Goal: Information Seeking & Learning: Learn about a topic

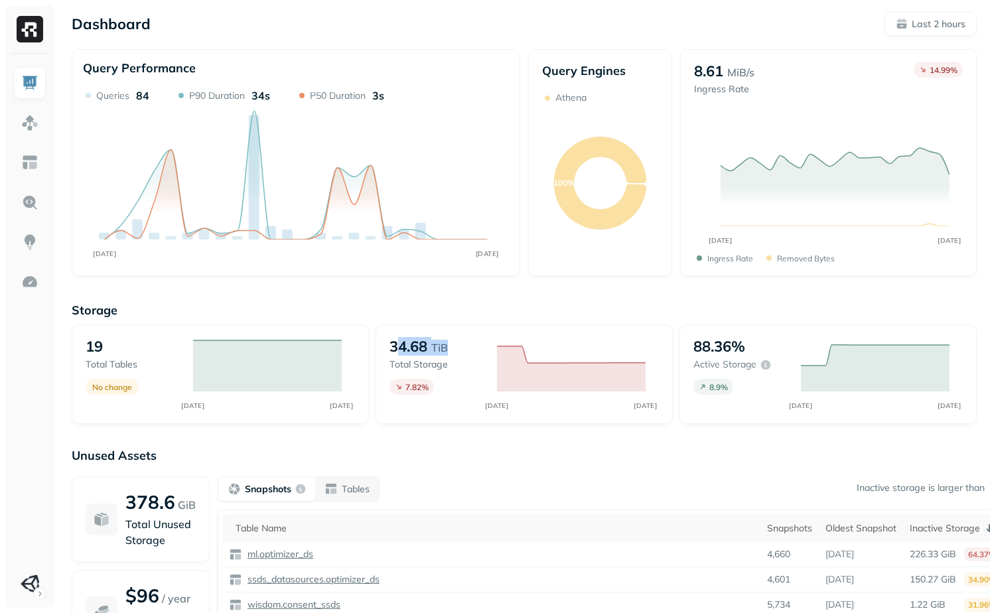
drag, startPoint x: 401, startPoint y: 350, endPoint x: 460, endPoint y: 350, distance: 59.0
click at [460, 350] on div "34.68 TiB" at bounding box center [436, 346] width 94 height 19
click at [403, 349] on p "34.68" at bounding box center [408, 346] width 38 height 19
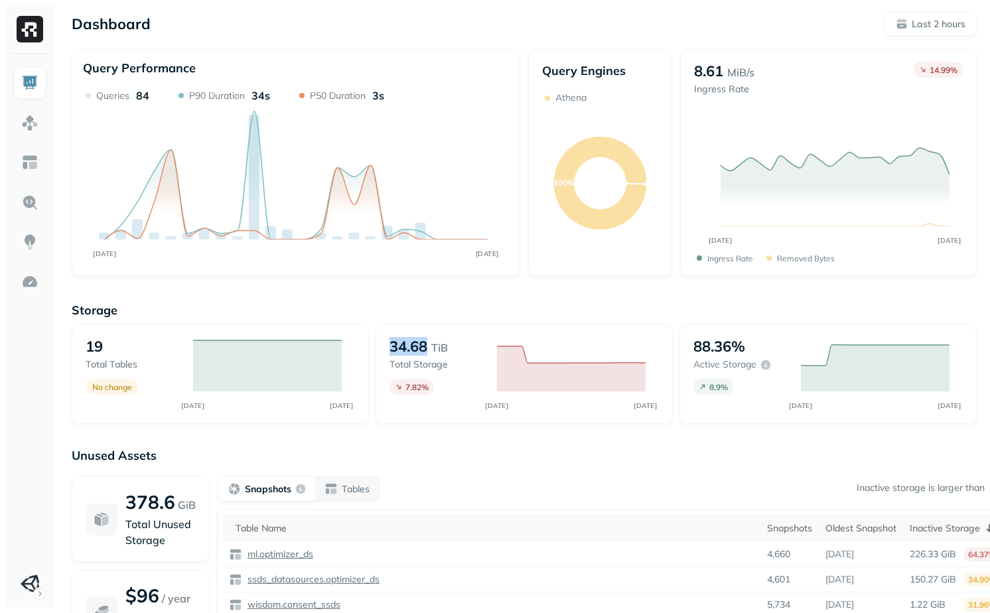
click at [409, 349] on p "34.68" at bounding box center [408, 346] width 38 height 19
drag, startPoint x: 81, startPoint y: 344, endPoint x: 135, endPoint y: 347, distance: 53.8
click at [133, 346] on div "19 Total tables No change AUG [DATE]" at bounding box center [220, 374] width 297 height 100
click at [135, 347] on div "19" at bounding box center [133, 346] width 94 height 19
click at [25, 116] on img at bounding box center [29, 122] width 17 height 17
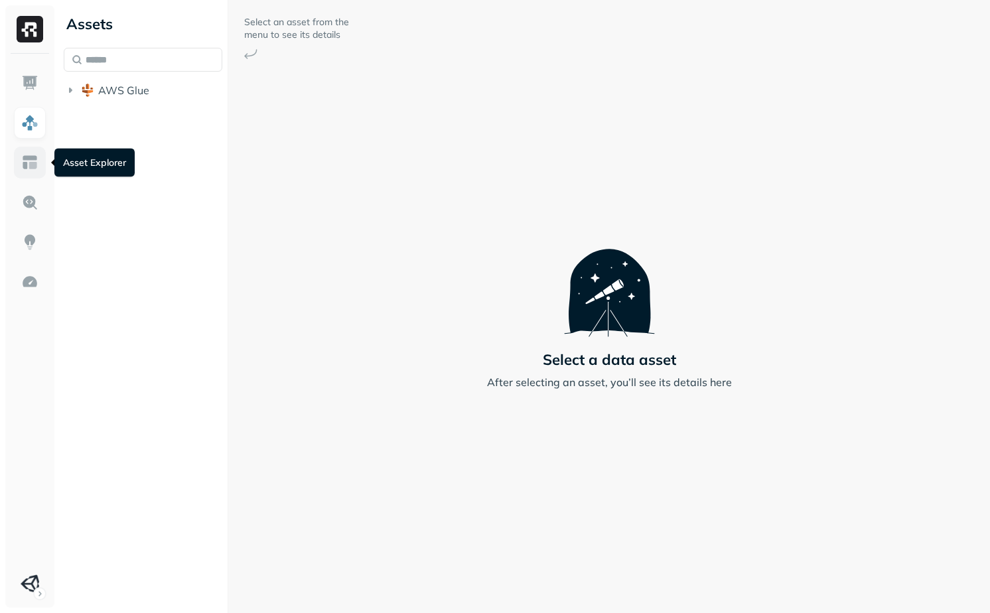
click at [31, 167] on img at bounding box center [29, 162] width 17 height 17
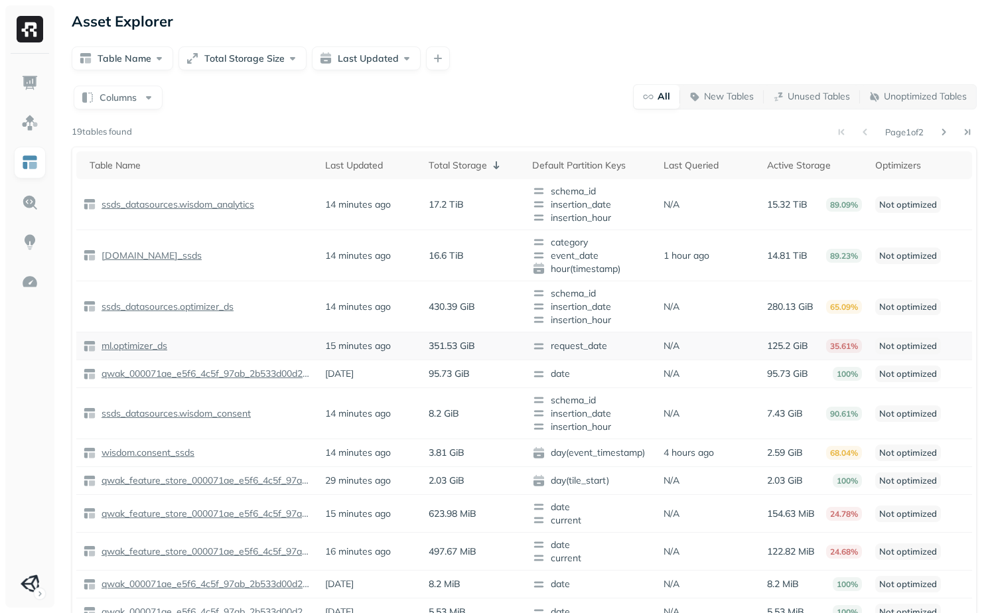
scroll to position [5, 0]
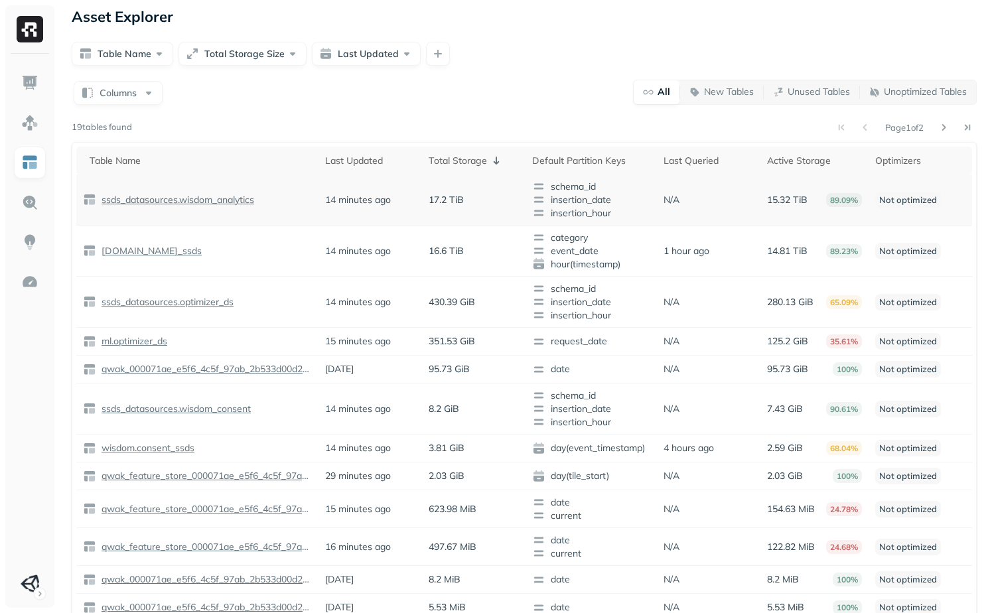
click at [660, 196] on td "N/A" at bounding box center [708, 199] width 103 height 51
drag, startPoint x: 691, startPoint y: 199, endPoint x: 656, endPoint y: 196, distance: 34.6
click at [657, 196] on td "N/A" at bounding box center [708, 199] width 103 height 51
click at [668, 233] on td "1 hour ago" at bounding box center [708, 251] width 103 height 51
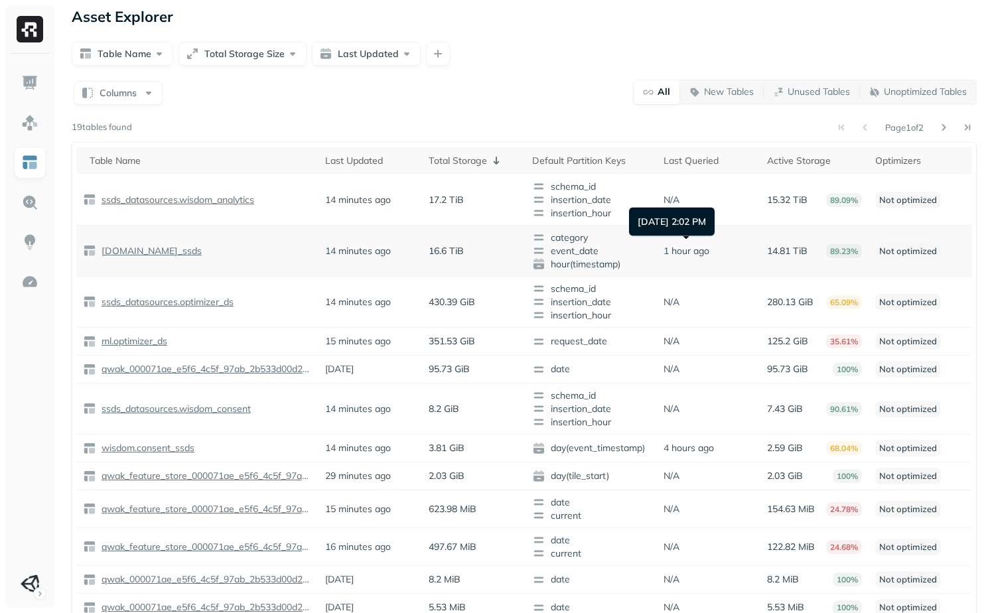
click at [673, 251] on p "1 hour ago" at bounding box center [686, 251] width 46 height 13
click at [158, 250] on p "[DOMAIN_NAME]_ssds" at bounding box center [150, 251] width 103 height 13
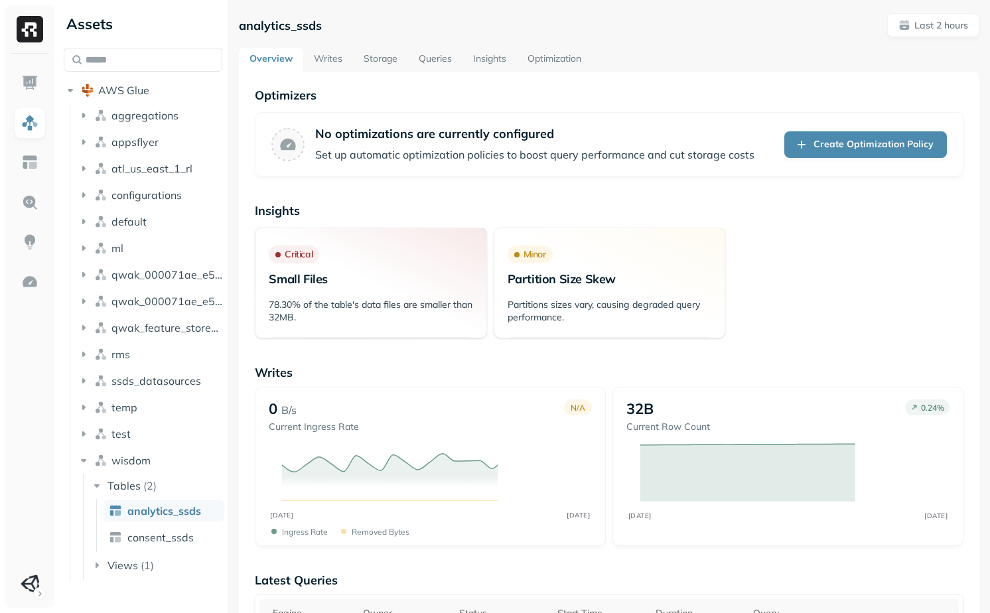
click at [436, 54] on link "Queries" at bounding box center [435, 60] width 54 height 24
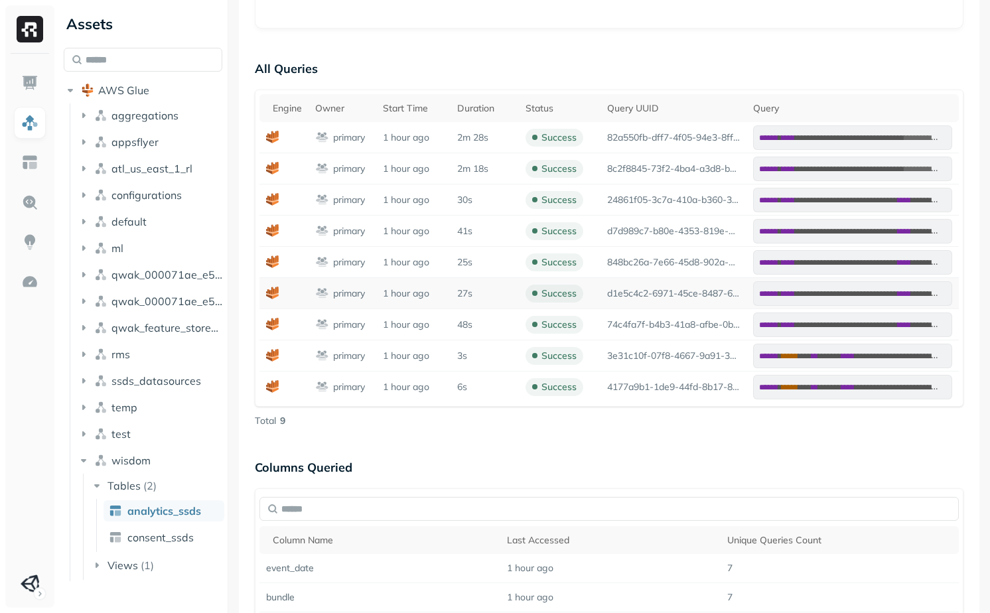
scroll to position [477, 0]
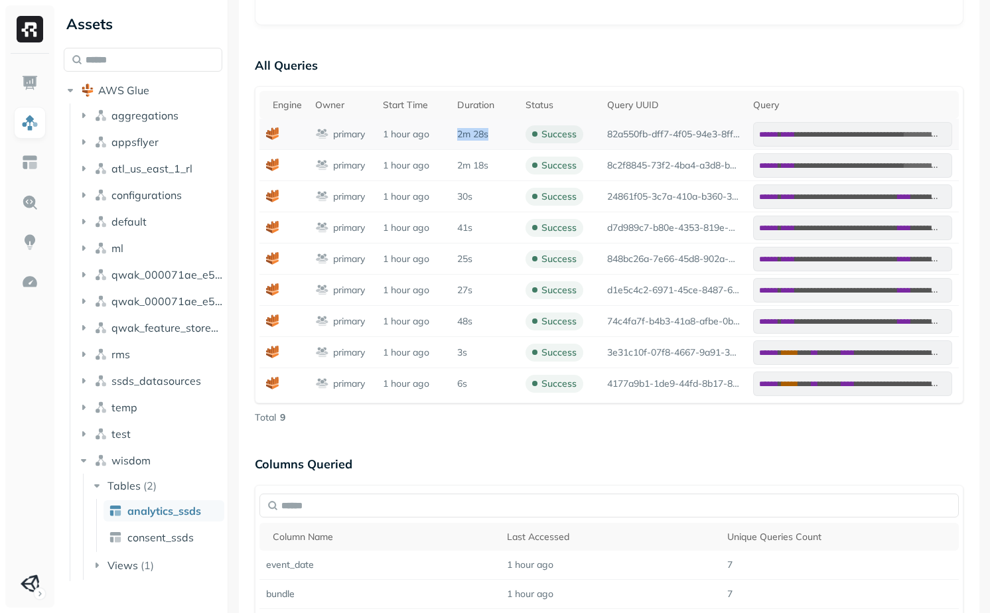
drag, startPoint x: 456, startPoint y: 136, endPoint x: 498, endPoint y: 136, distance: 42.5
click at [498, 136] on td "2m 28s" at bounding box center [484, 134] width 68 height 31
drag, startPoint x: 439, startPoint y: 167, endPoint x: 515, endPoint y: 167, distance: 75.6
click at [515, 167] on tr "**********" at bounding box center [608, 165] width 699 height 31
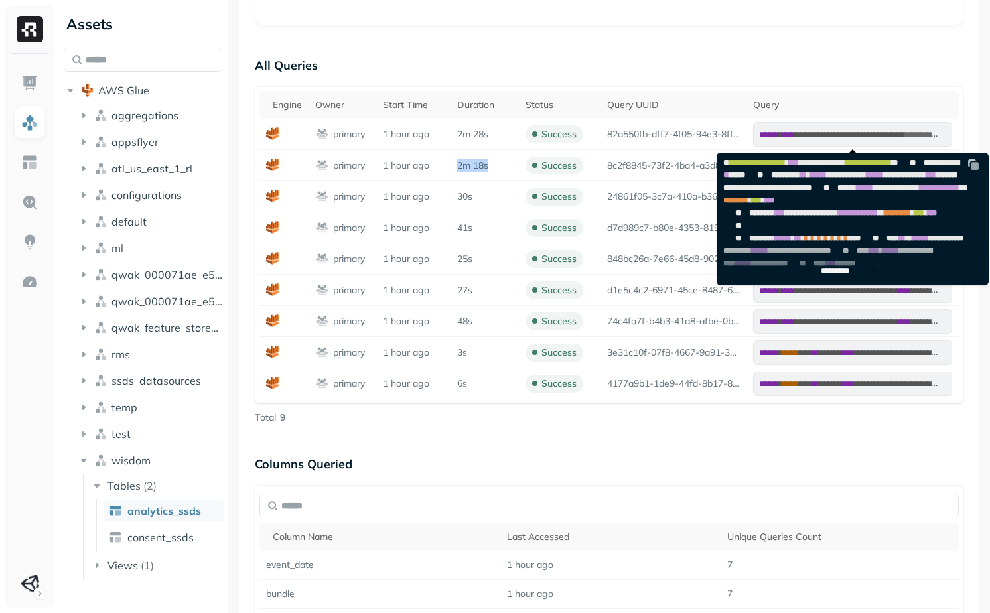
scroll to position [306, 0]
click at [838, 270] on p "*********" at bounding box center [842, 271] width 42 height 10
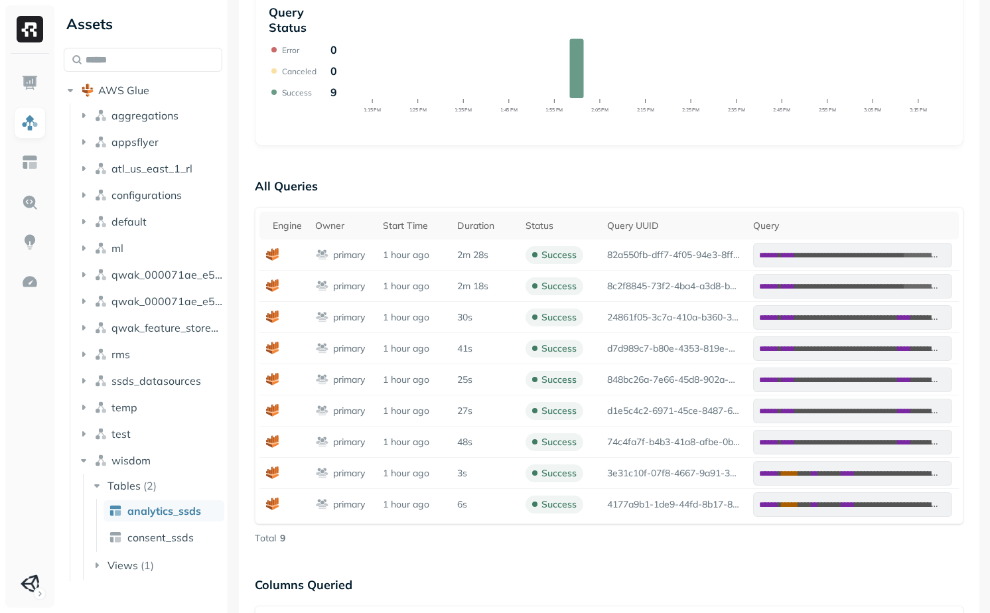
scroll to position [0, 0]
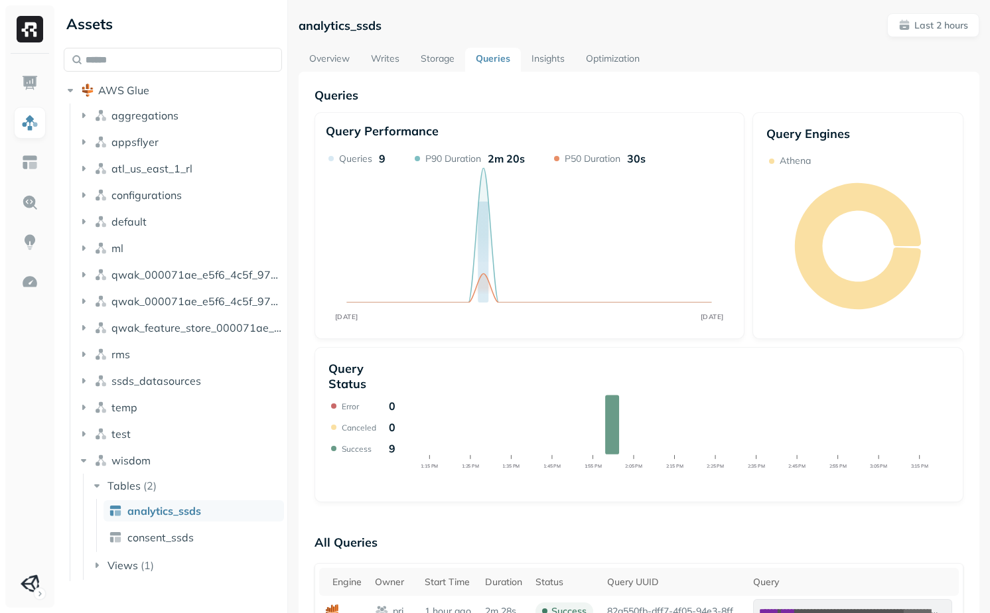
click at [289, 348] on div "**********" at bounding box center [523, 306] width 931 height 613
click at [79, 459] on icon "button" at bounding box center [83, 460] width 13 height 13
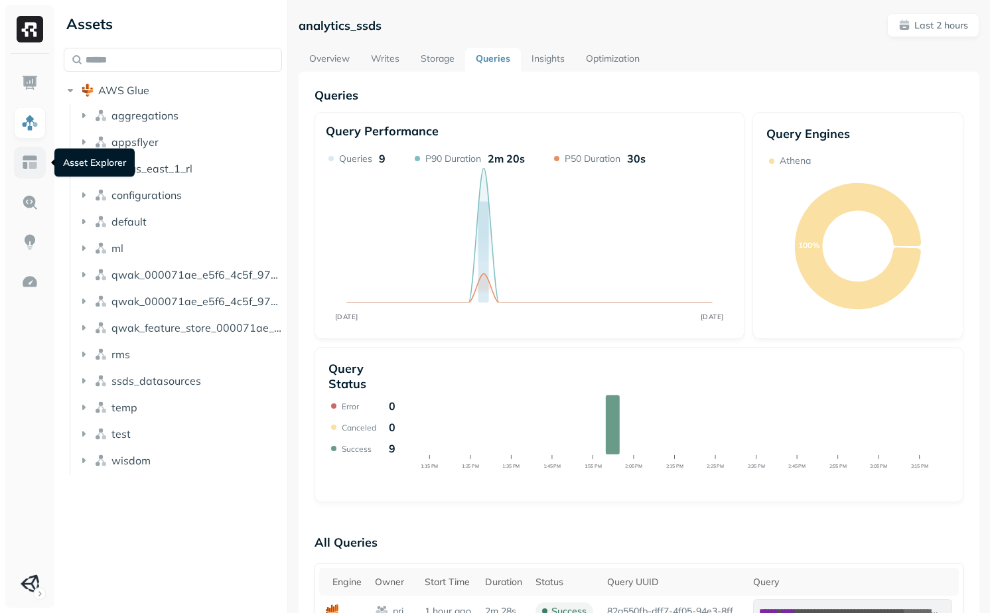
click at [42, 161] on link at bounding box center [30, 163] width 32 height 32
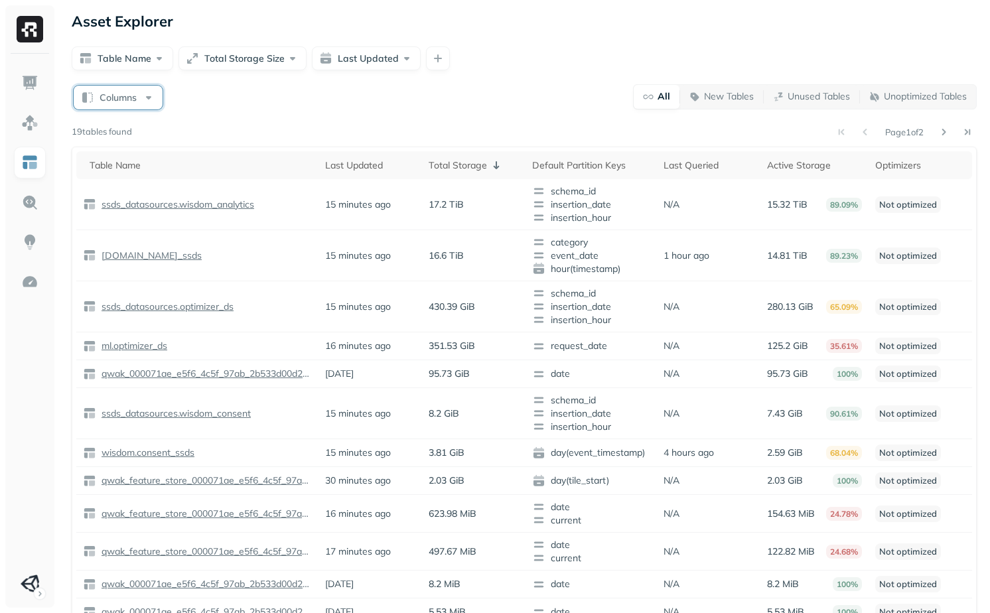
click at [112, 96] on button "Columns" at bounding box center [118, 98] width 89 height 24
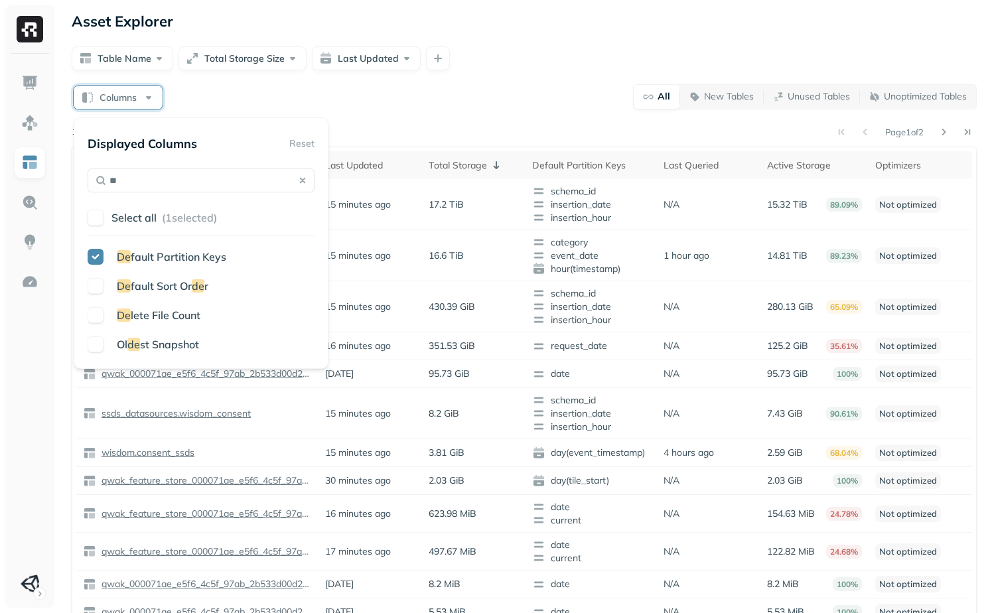
type input "**"
click at [147, 316] on span "lete File Count" at bounding box center [166, 314] width 70 height 13
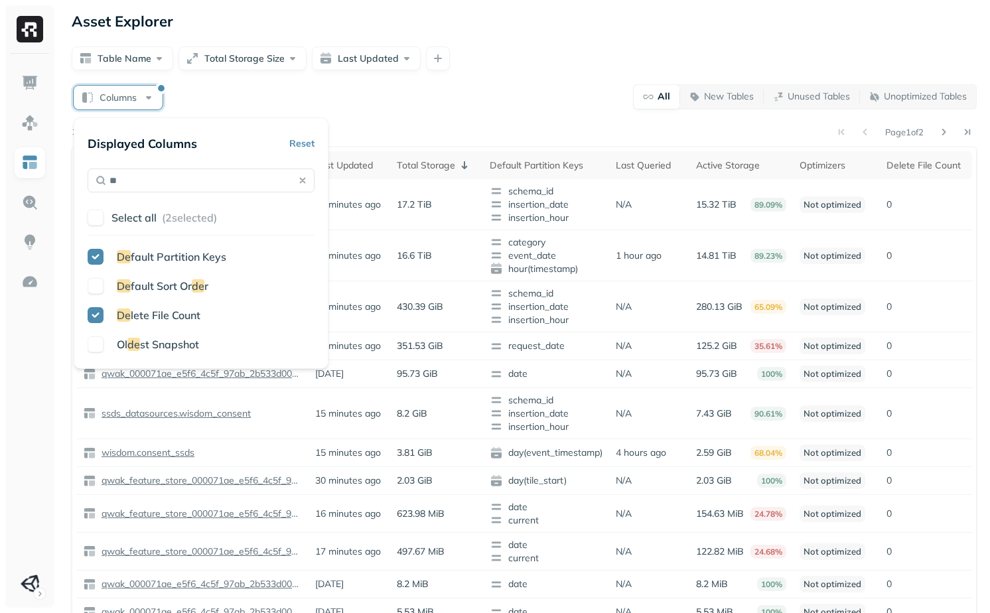
click at [515, 108] on div "Columns All New Tables Unused Tables Unoptimized Tables" at bounding box center [524, 97] width 905 height 26
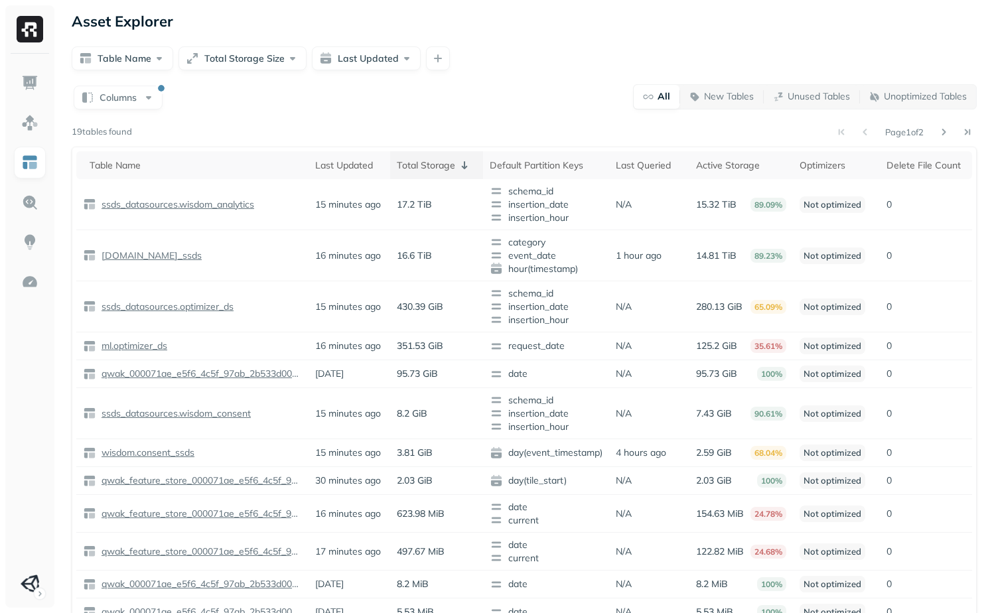
click at [446, 174] on th "Total Storage" at bounding box center [436, 165] width 93 height 28
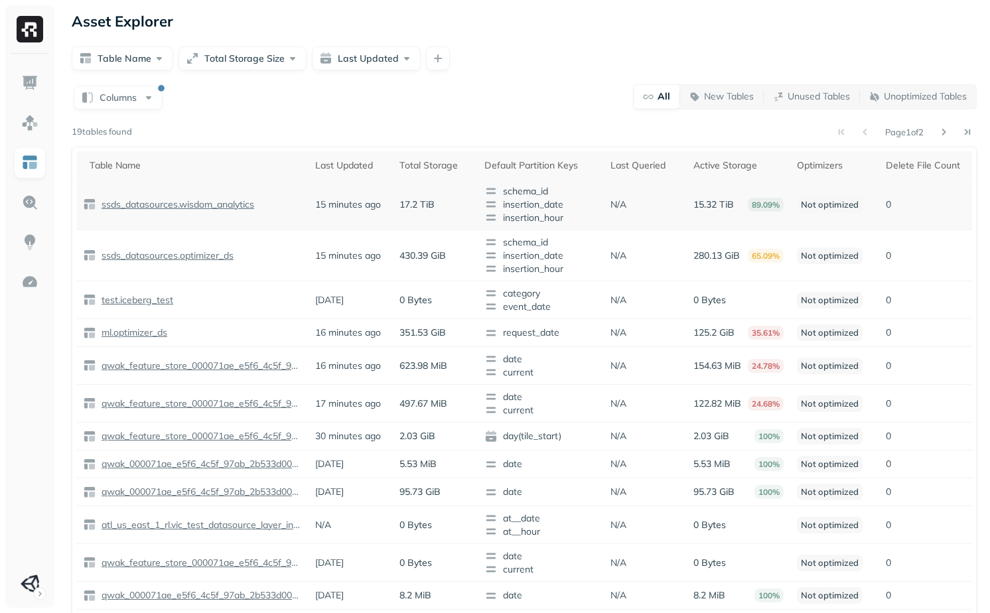
click at [921, 180] on td "0" at bounding box center [925, 204] width 93 height 51
click at [923, 167] on div "Delete File Count" at bounding box center [926, 165] width 80 height 13
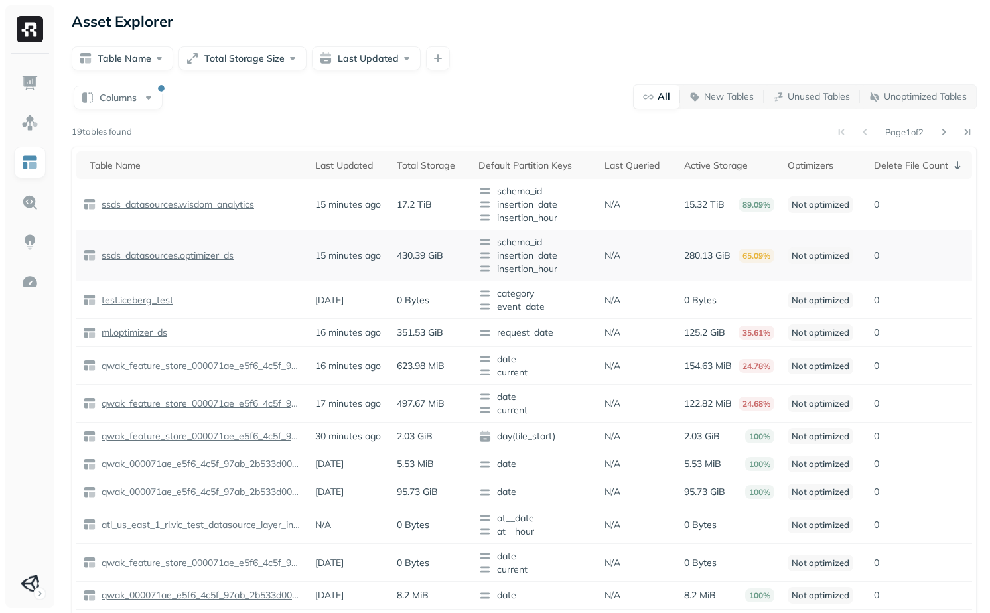
click at [169, 249] on p "ssds_datasources.optimizer_ds" at bounding box center [166, 255] width 135 height 13
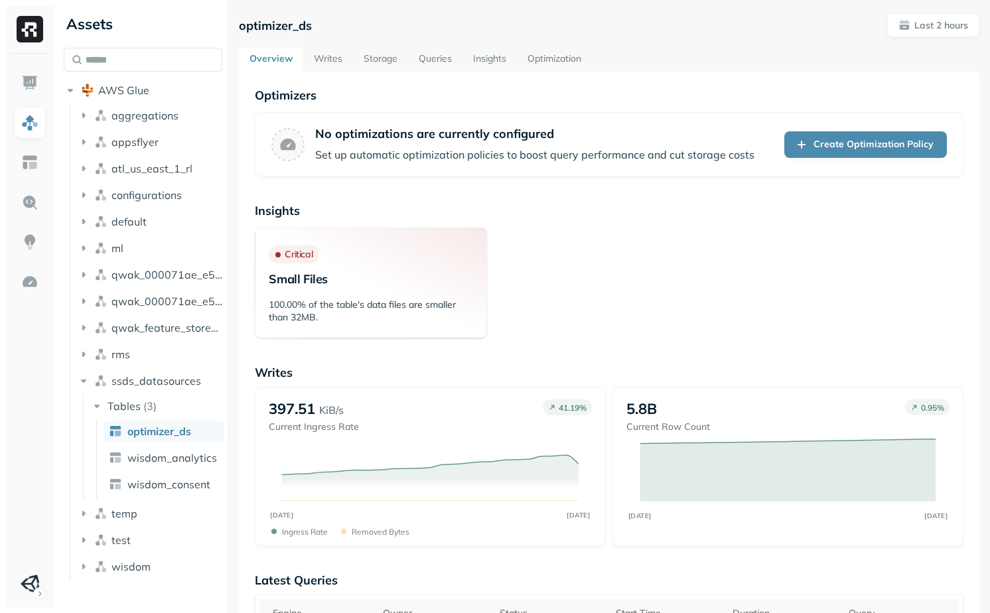
click at [374, 59] on link "Storage" at bounding box center [380, 60] width 55 height 24
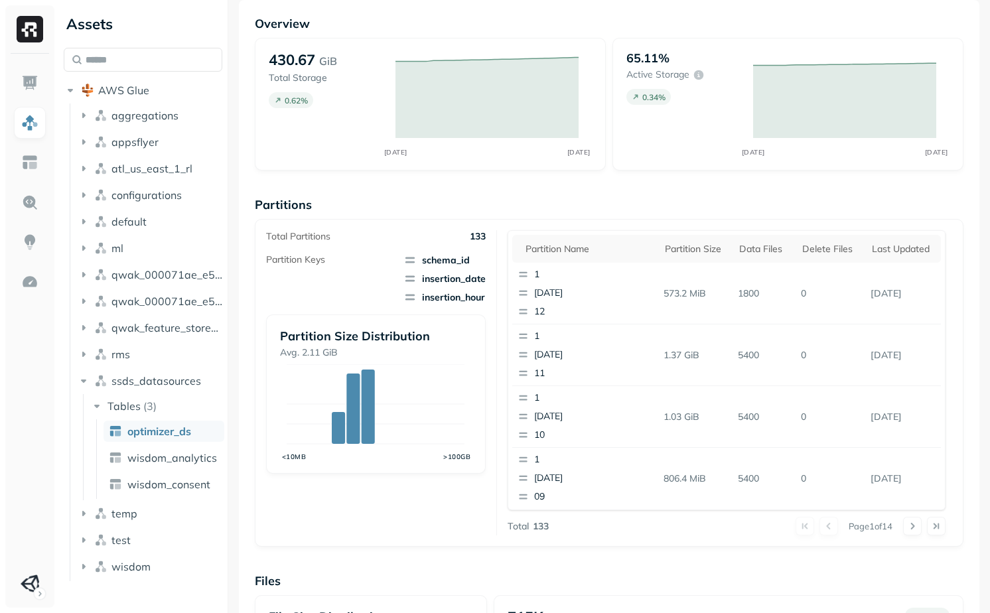
click at [460, 295] on span "insertion_hour" at bounding box center [444, 297] width 82 height 13
click at [460, 283] on span "insertion_date" at bounding box center [444, 278] width 82 height 13
click at [447, 297] on span "insertion_hour" at bounding box center [444, 297] width 82 height 13
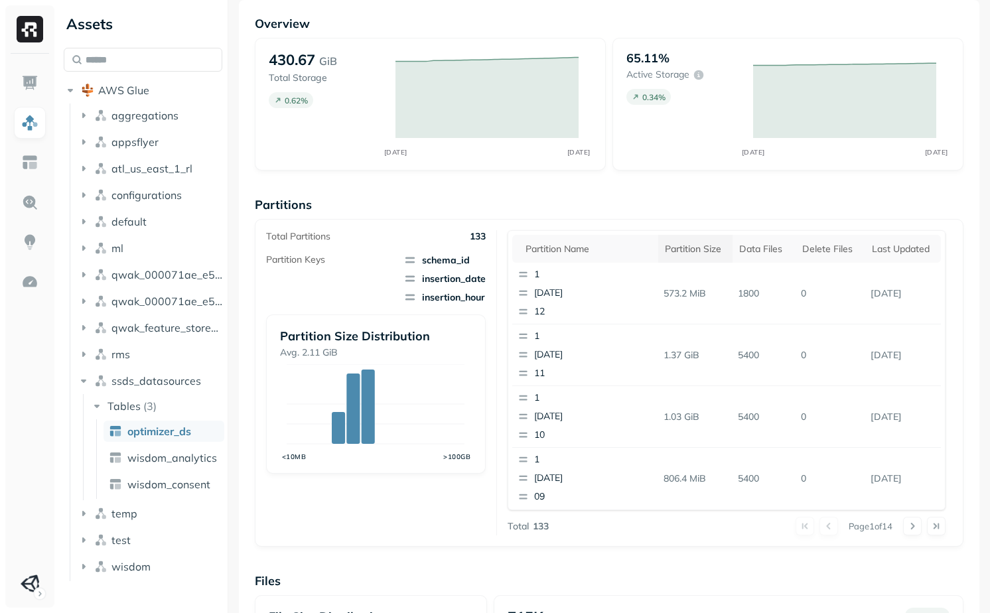
click at [685, 245] on div "Partition size" at bounding box center [695, 249] width 61 height 13
click at [712, 249] on div "Partition size" at bounding box center [702, 249] width 74 height 16
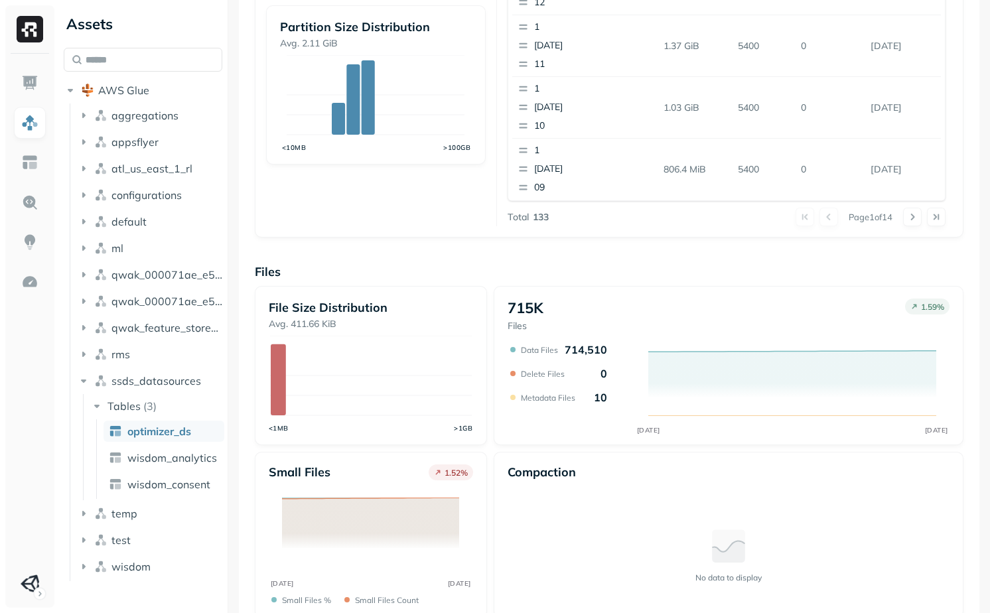
scroll to position [401, 0]
